Goal: Information Seeking & Learning: Learn about a topic

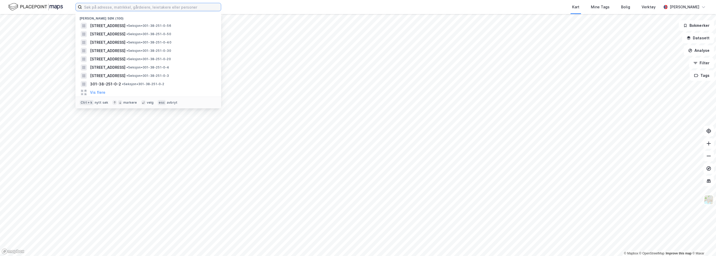
click at [94, 8] on input at bounding box center [151, 7] width 139 height 8
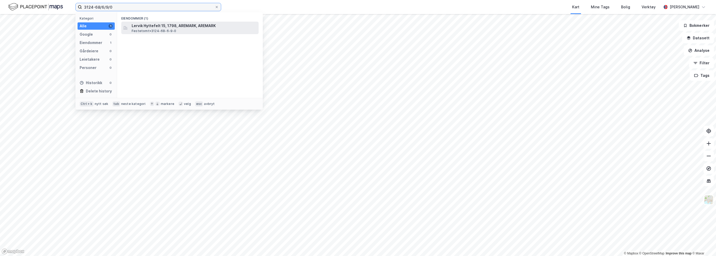
type input "3124-68/6/9/0"
click at [174, 25] on span "Lervik Hyttefelt 15, 1798, AREMARK, AREMARK" at bounding box center [194, 26] width 125 height 6
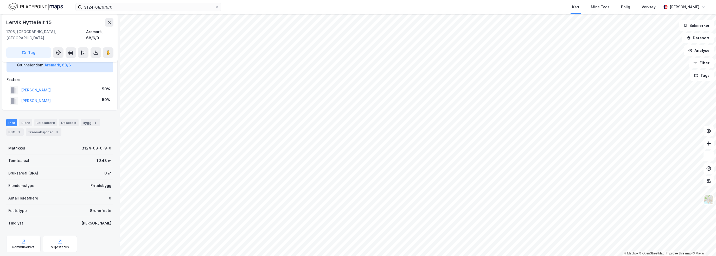
scroll to position [24, 0]
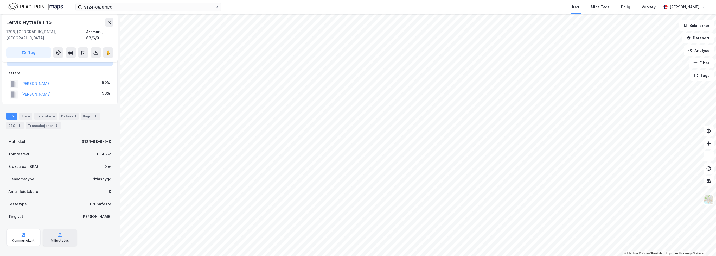
click at [58, 238] on div "Miljøstatus" at bounding box center [60, 240] width 18 height 4
